Goal: Navigation & Orientation: Find specific page/section

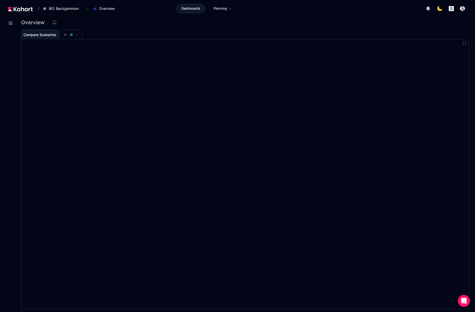
click at [28, 8] on img at bounding box center [20, 9] width 25 height 5
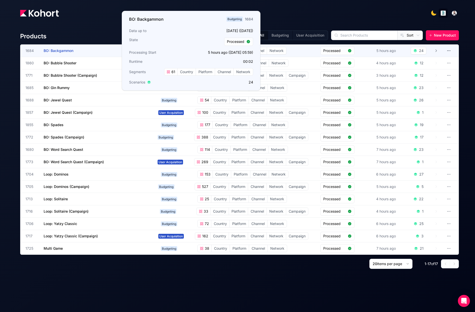
click at [103, 46] on h3 "BO: Backgammon" at bounding box center [82, 51] width 76 height 12
